Goal: Task Accomplishment & Management: Manage account settings

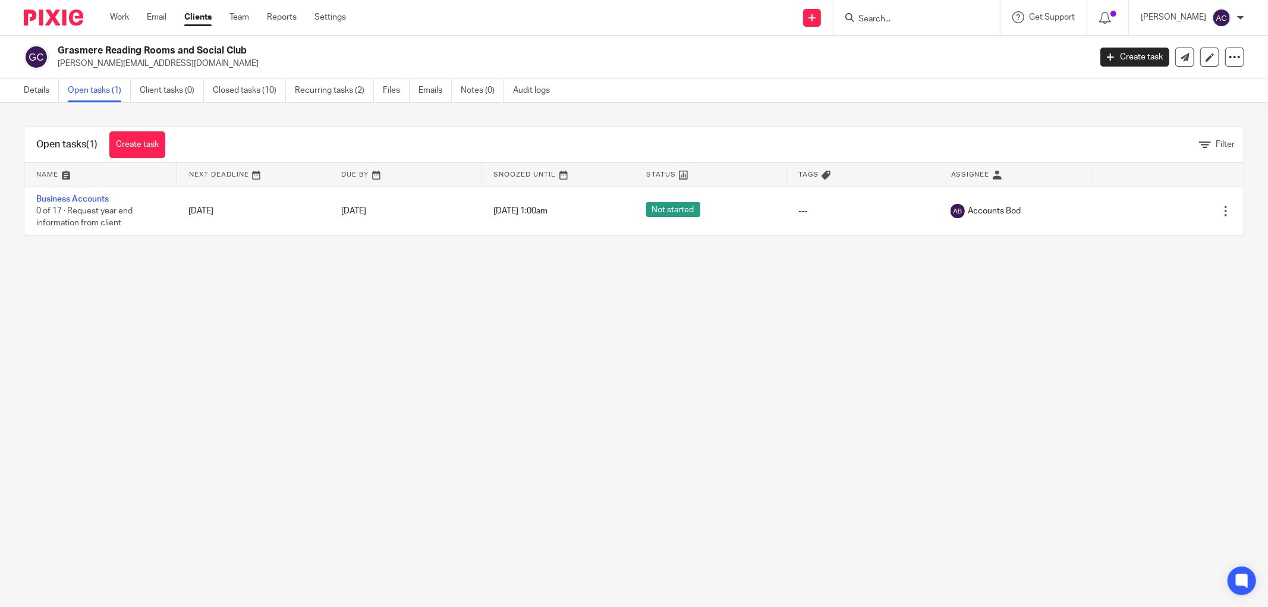
click at [893, 20] on input "Search" at bounding box center [910, 19] width 107 height 11
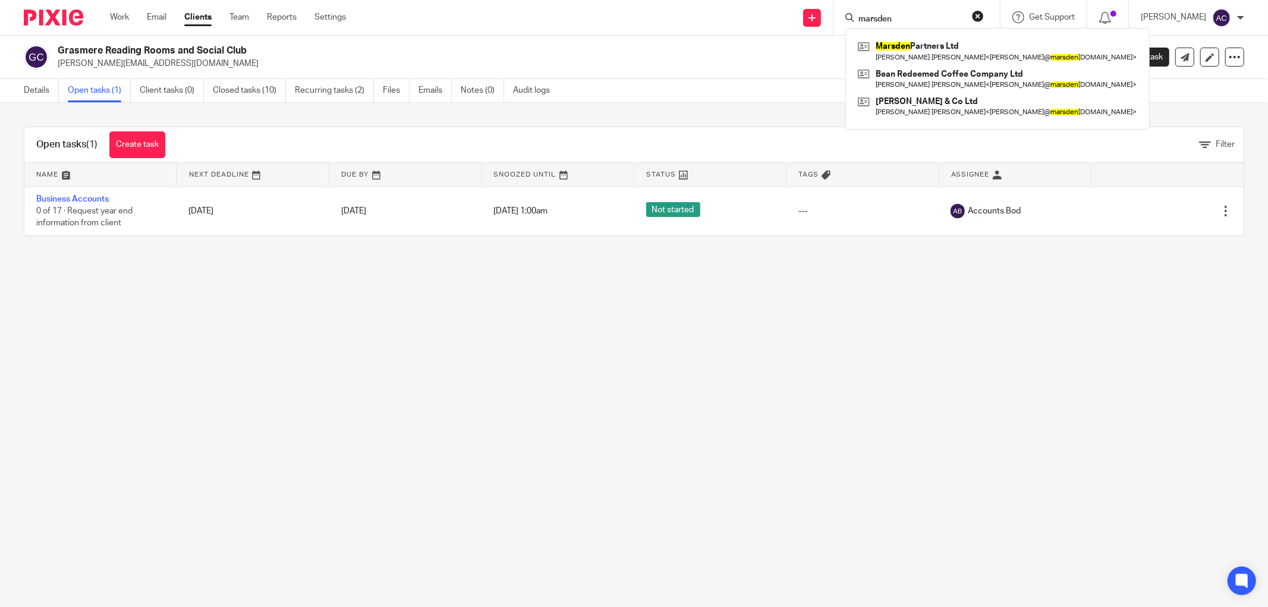
type input "marsden"
click button "submit" at bounding box center [0, 0] width 0 height 0
click at [896, 43] on link at bounding box center [997, 50] width 285 height 27
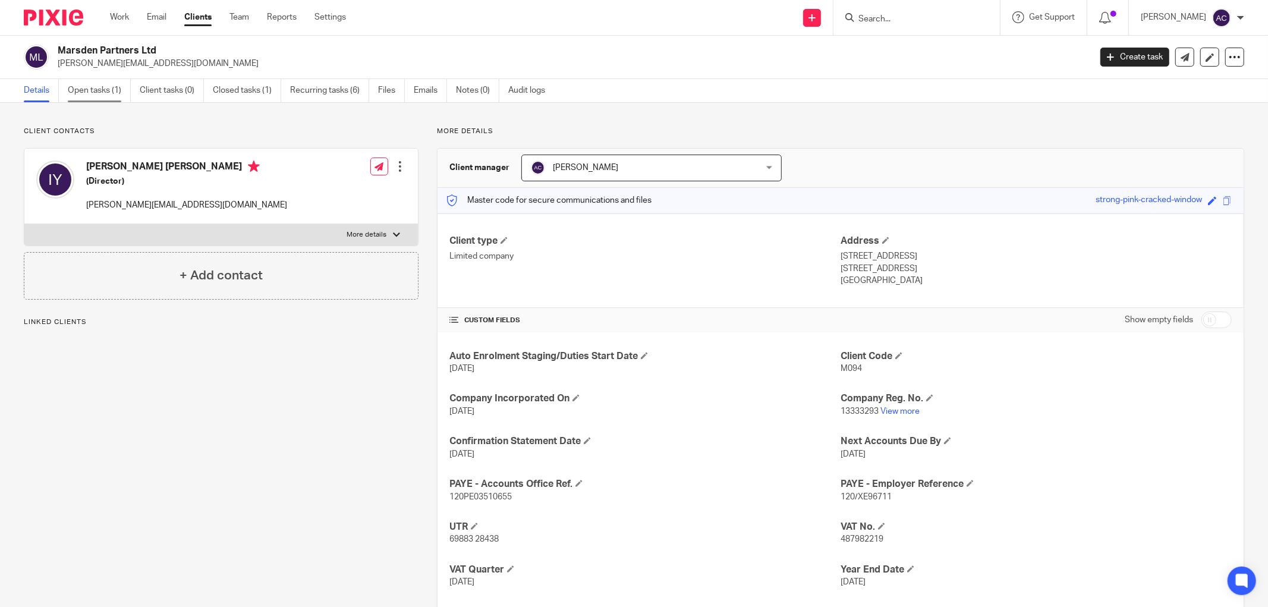
click at [102, 86] on link "Open tasks (1)" at bounding box center [99, 90] width 63 height 23
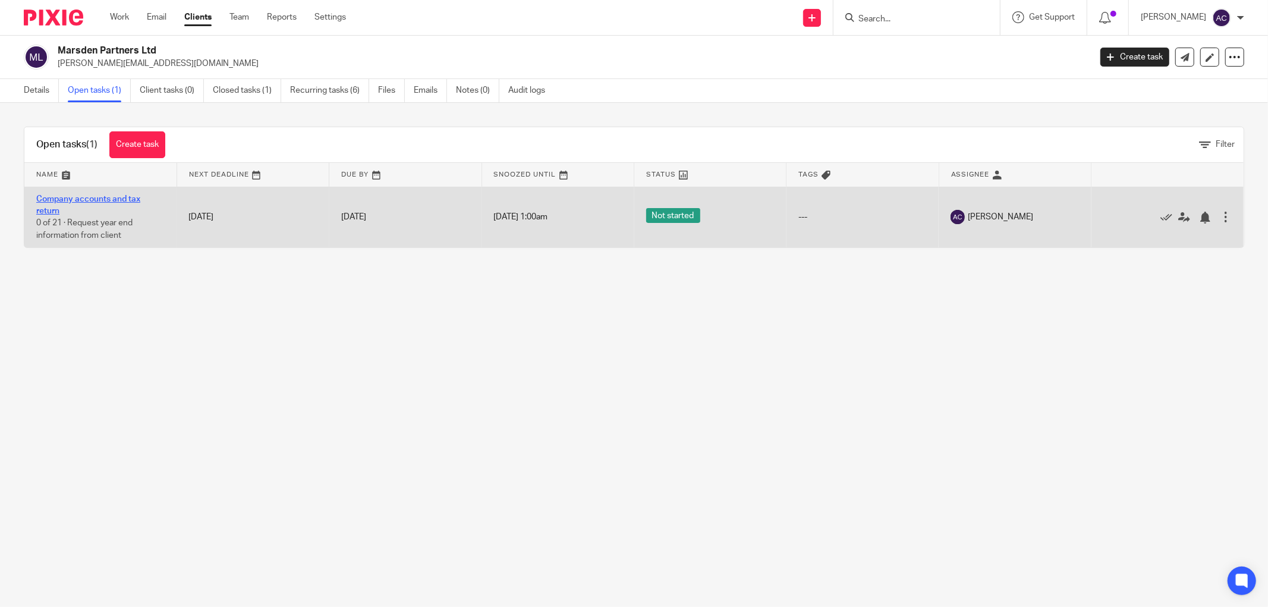
click at [130, 201] on link "Company accounts and tax return" at bounding box center [88, 205] width 104 height 20
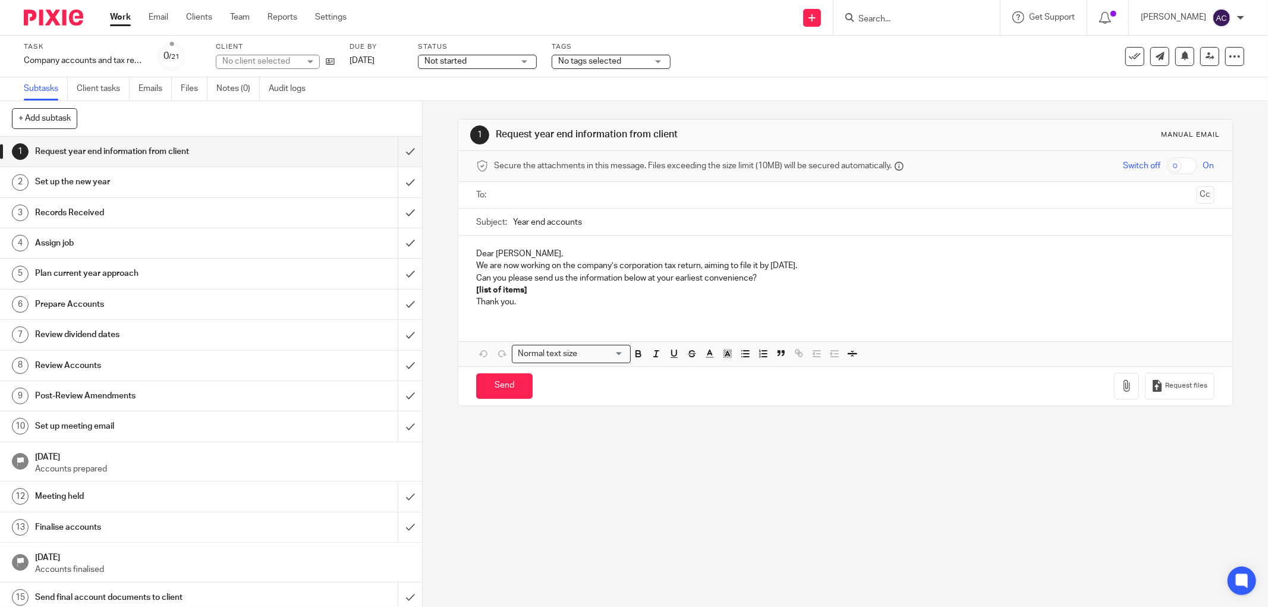
click at [599, 56] on span "No tags selected" at bounding box center [602, 61] width 89 height 12
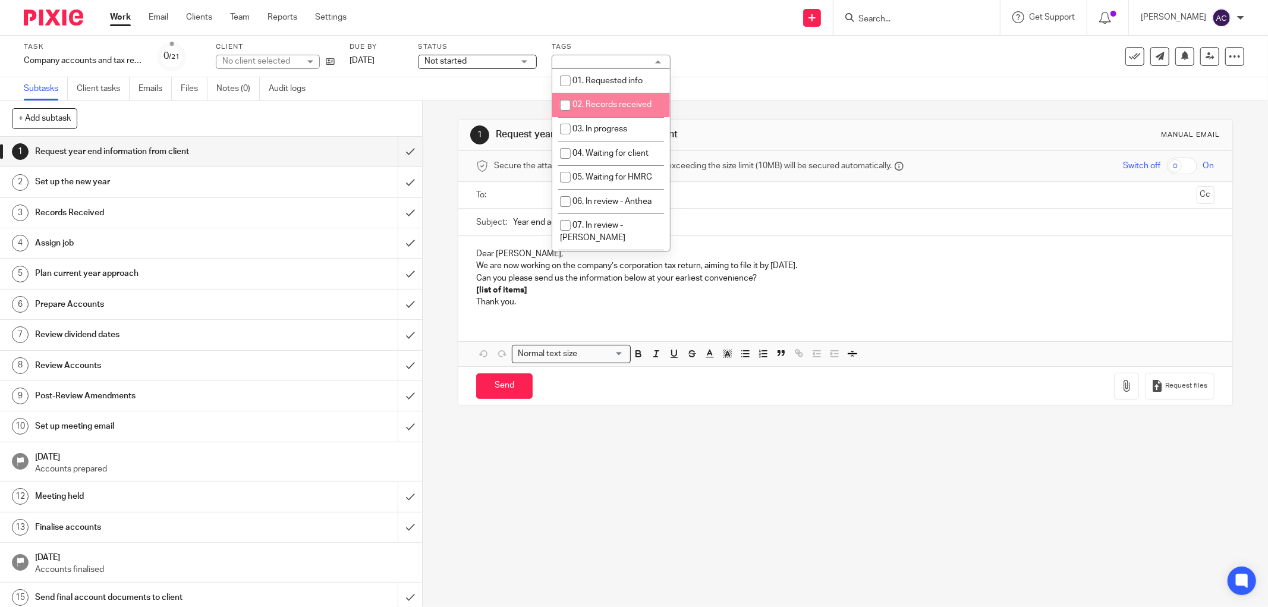
click at [602, 102] on span "02. Records received" at bounding box center [611, 104] width 79 height 8
checkbox input "true"
click at [1206, 58] on icon at bounding box center [1210, 56] width 9 height 9
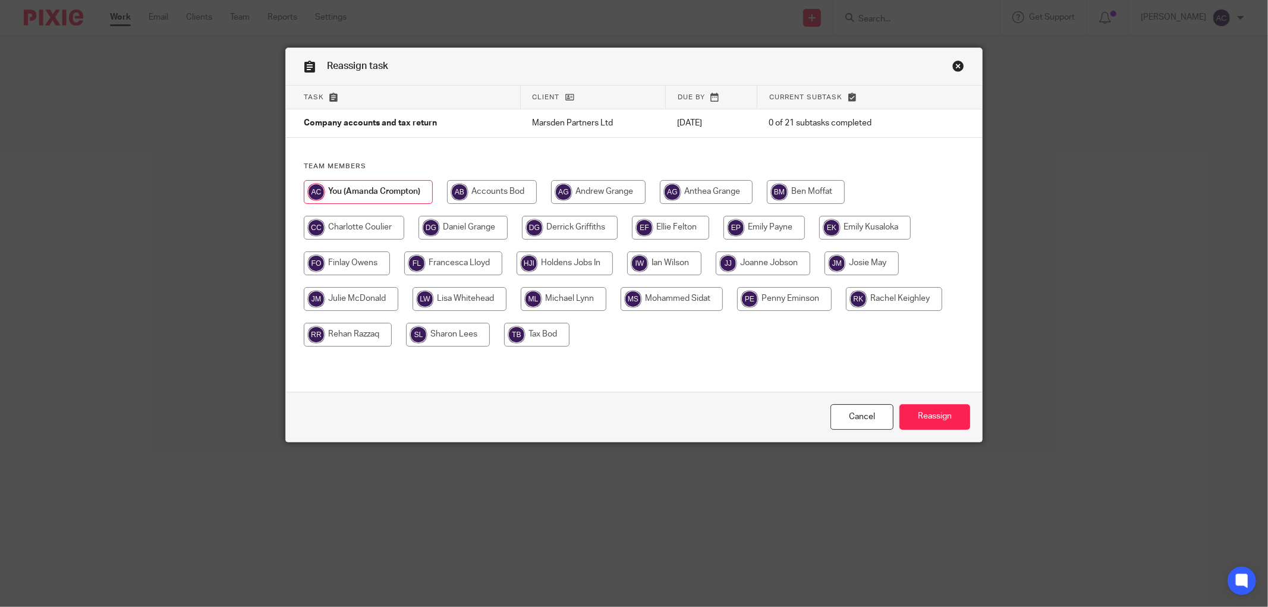
click at [555, 293] on input "radio" at bounding box center [564, 299] width 86 height 24
radio input "true"
click at [935, 411] on input "Reassign" at bounding box center [934, 417] width 71 height 26
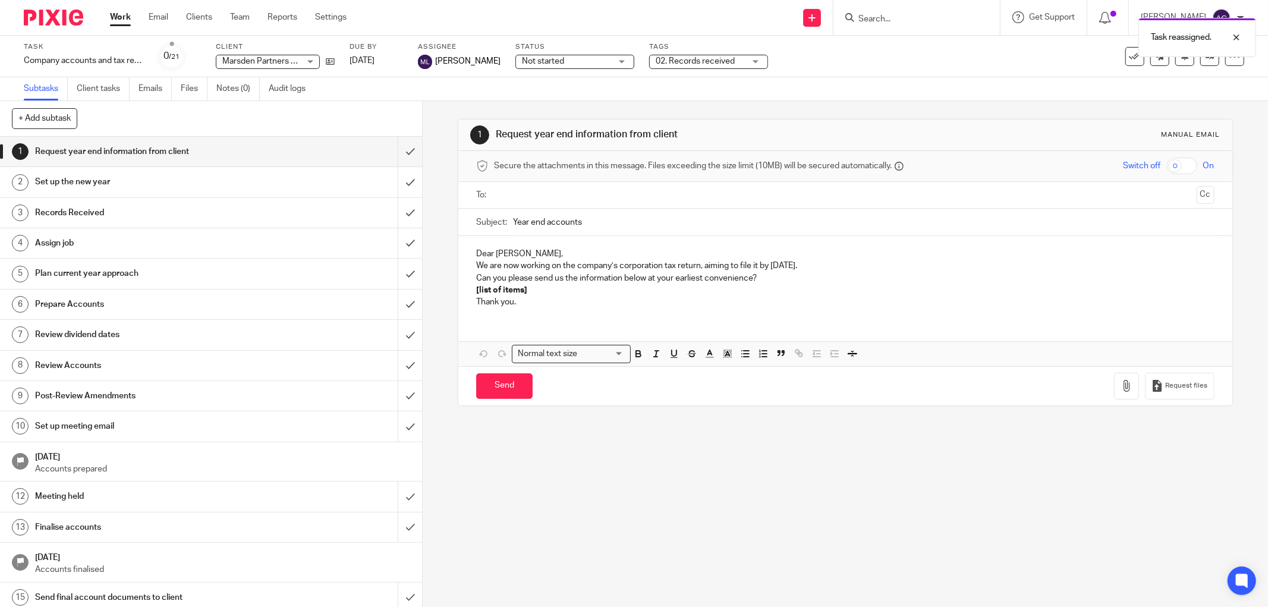
click at [227, 18] on ul "Work Email Clients Team Reports Settings" at bounding box center [237, 17] width 254 height 12
click at [238, 18] on link "Team" at bounding box center [240, 17] width 20 height 12
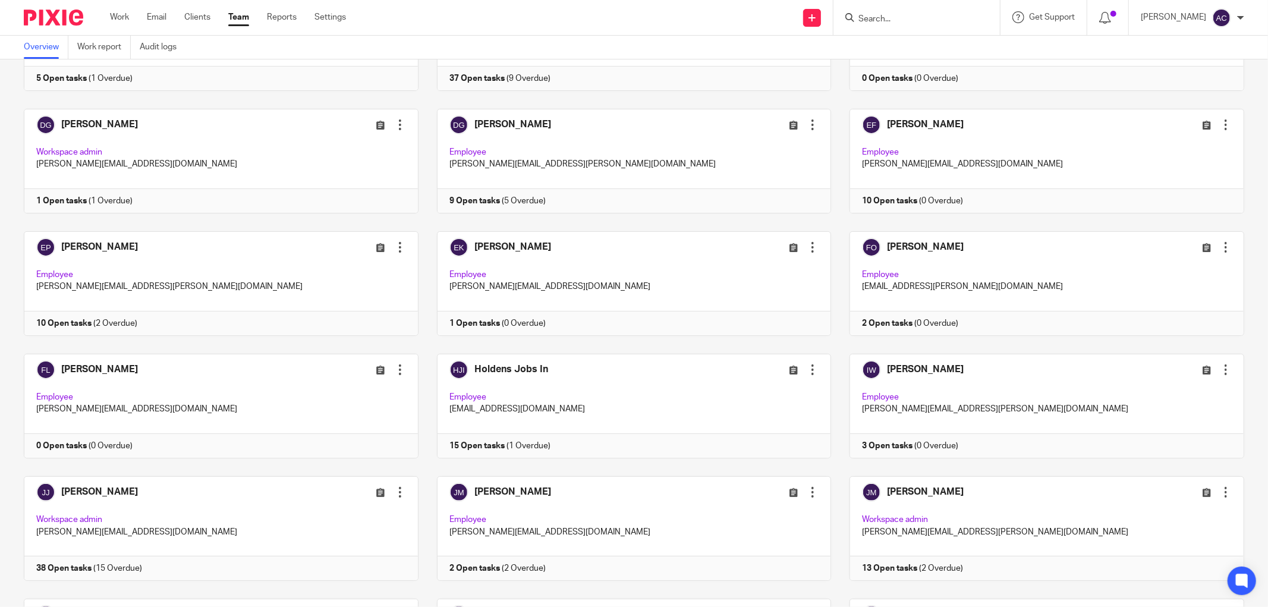
scroll to position [528, 0]
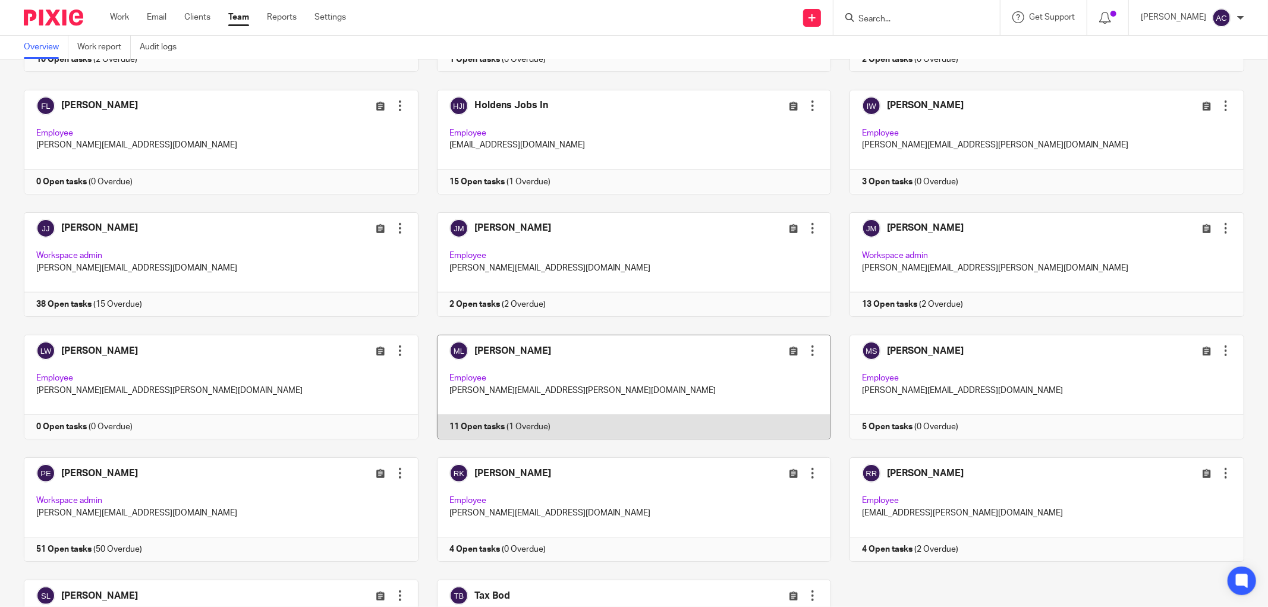
click at [462, 408] on link at bounding box center [624, 387] width 413 height 105
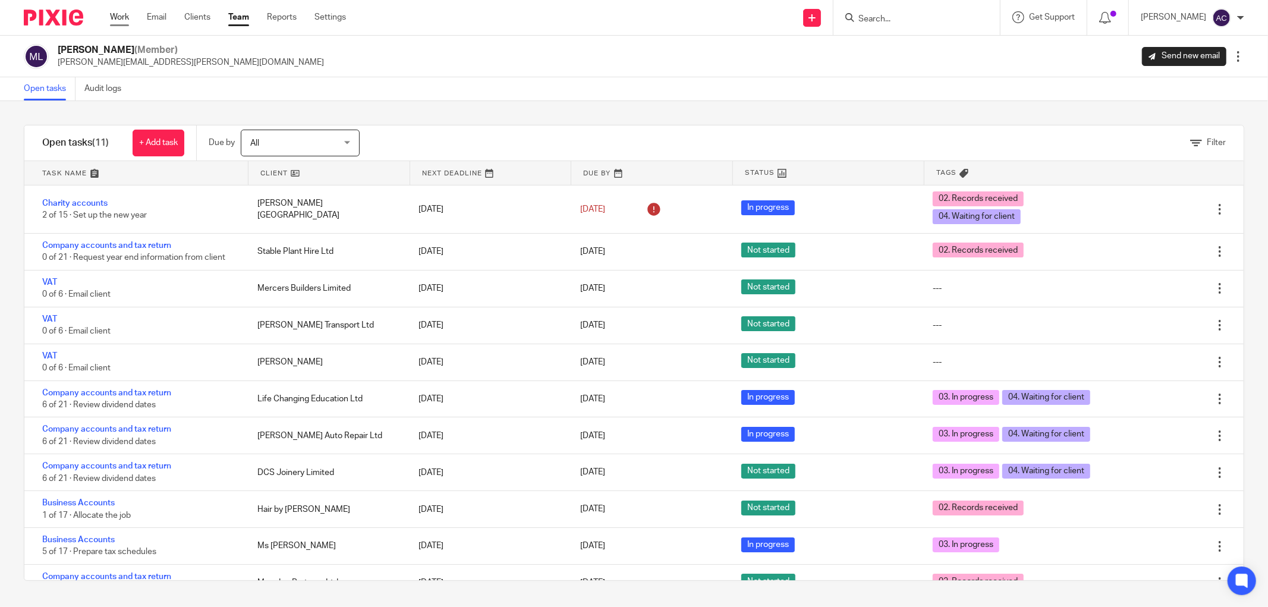
click at [121, 14] on link "Work" at bounding box center [119, 17] width 19 height 12
